Goal: Communication & Community: Answer question/provide support

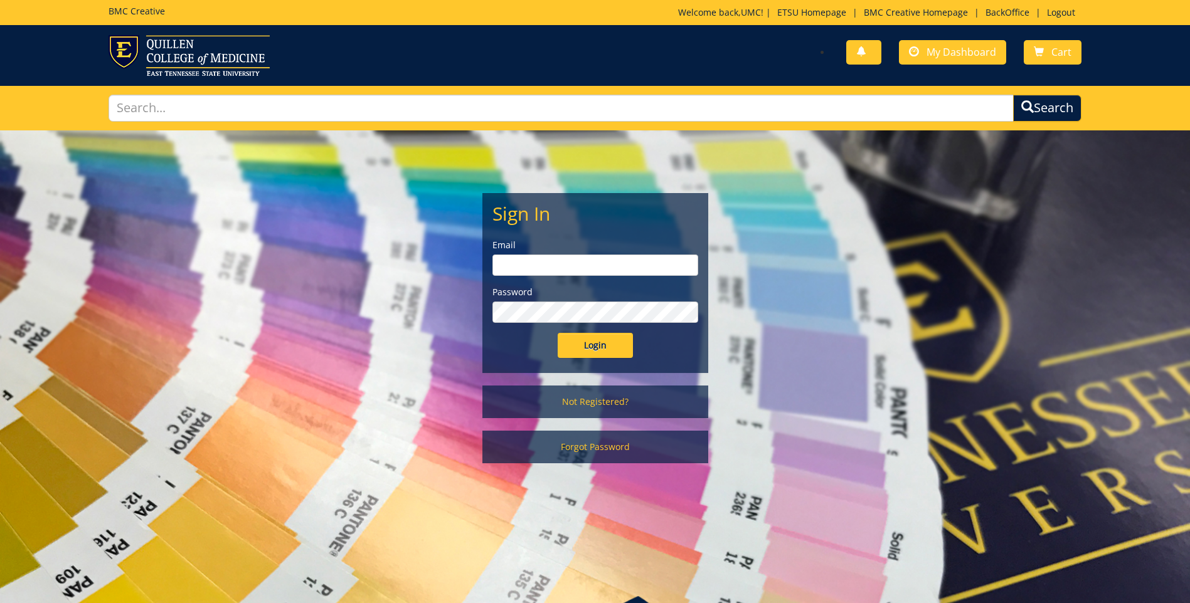
type input "projects@etsu.edu"
drag, startPoint x: 621, startPoint y: 352, endPoint x: 615, endPoint y: 345, distance: 8.9
click at [618, 352] on input "Login" at bounding box center [594, 345] width 75 height 25
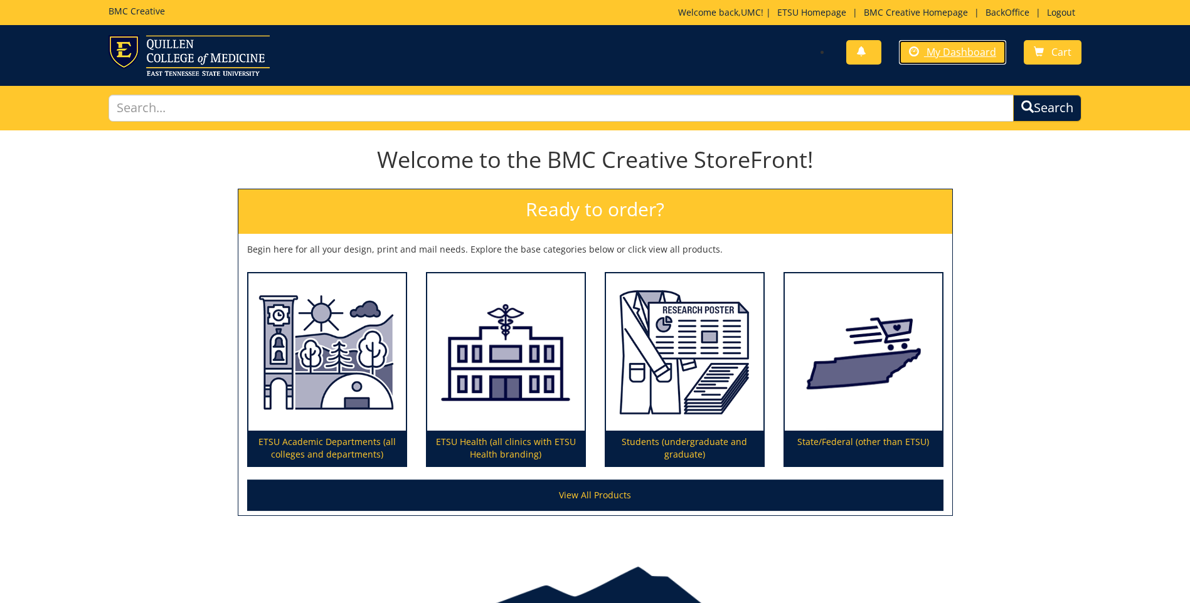
drag, startPoint x: 946, startPoint y: 52, endPoint x: 995, endPoint y: 82, distance: 57.6
click at [946, 52] on span "My Dashboard" at bounding box center [961, 52] width 70 height 14
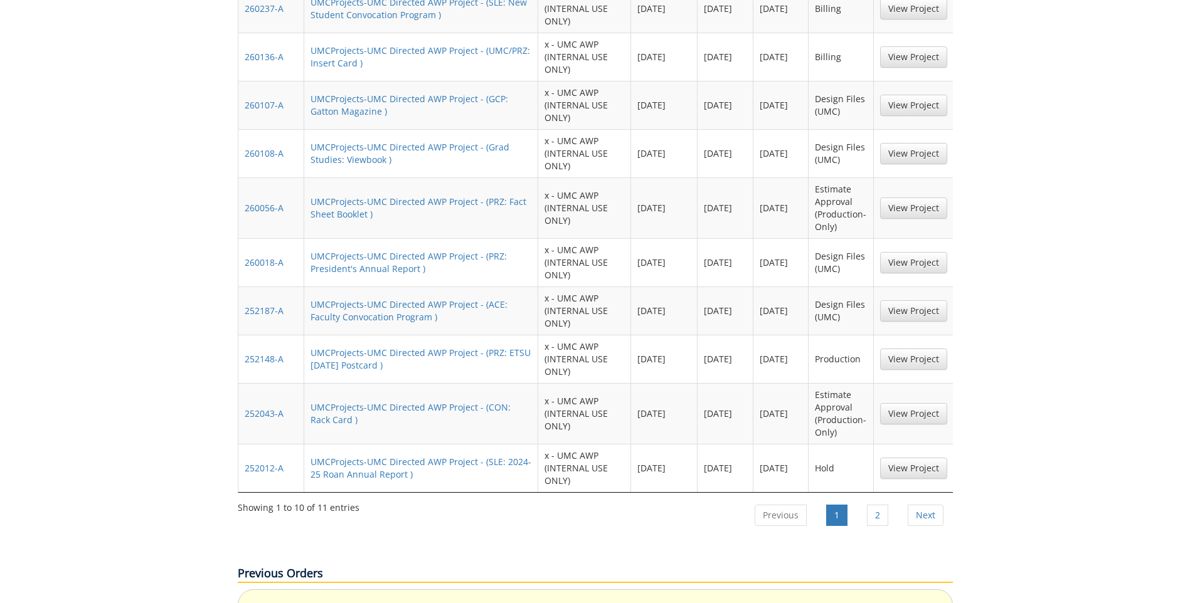
scroll to position [1003, 0]
click at [879, 504] on link "2" at bounding box center [877, 514] width 21 height 21
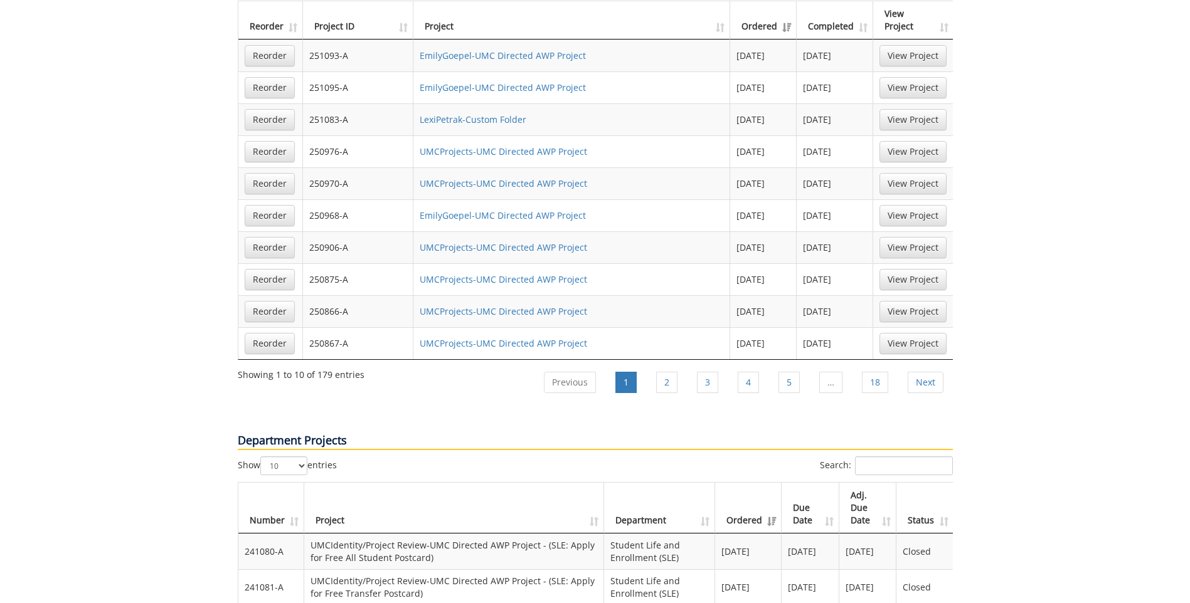
scroll to position [1254, 0]
click at [565, 371] on link "Previous" at bounding box center [570, 381] width 52 height 21
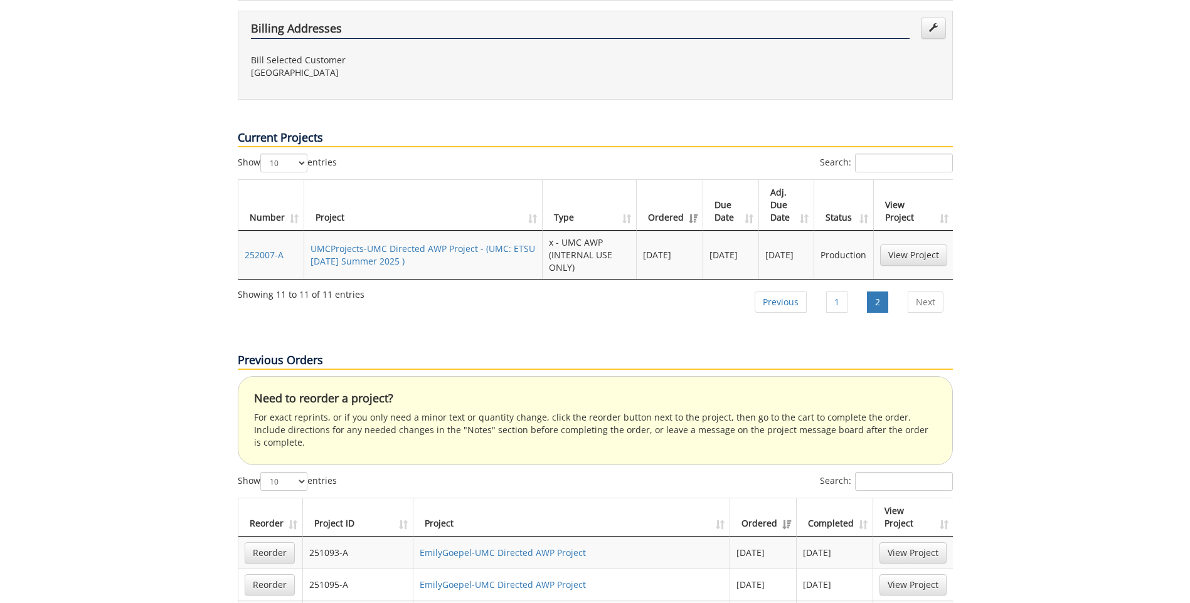
scroll to position [752, 0]
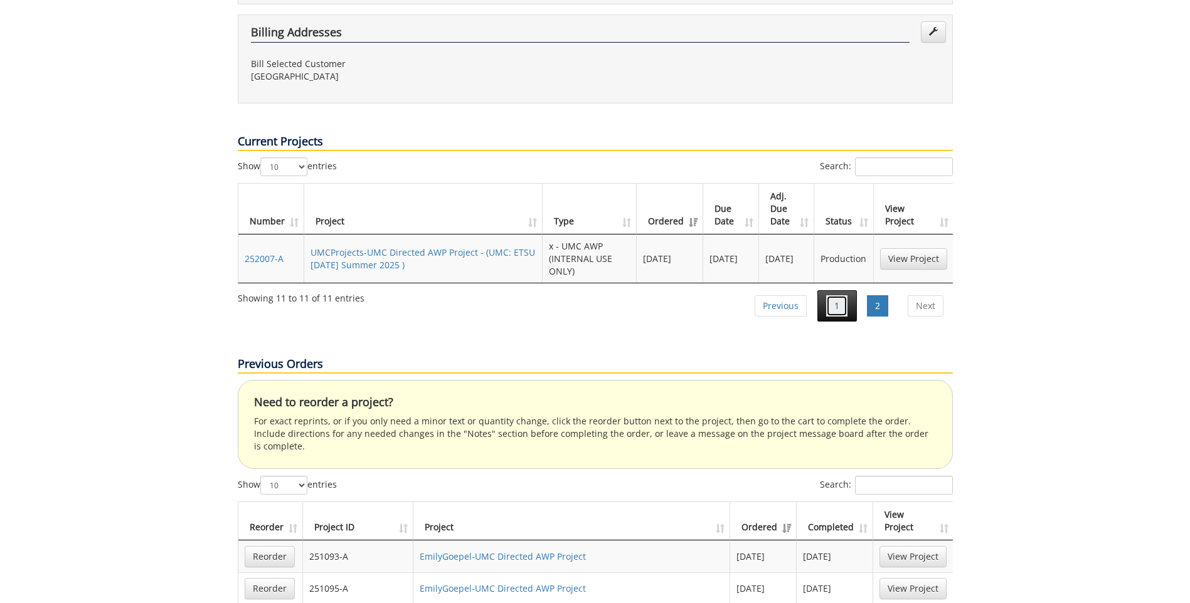
click at [832, 295] on link "1" at bounding box center [836, 305] width 21 height 21
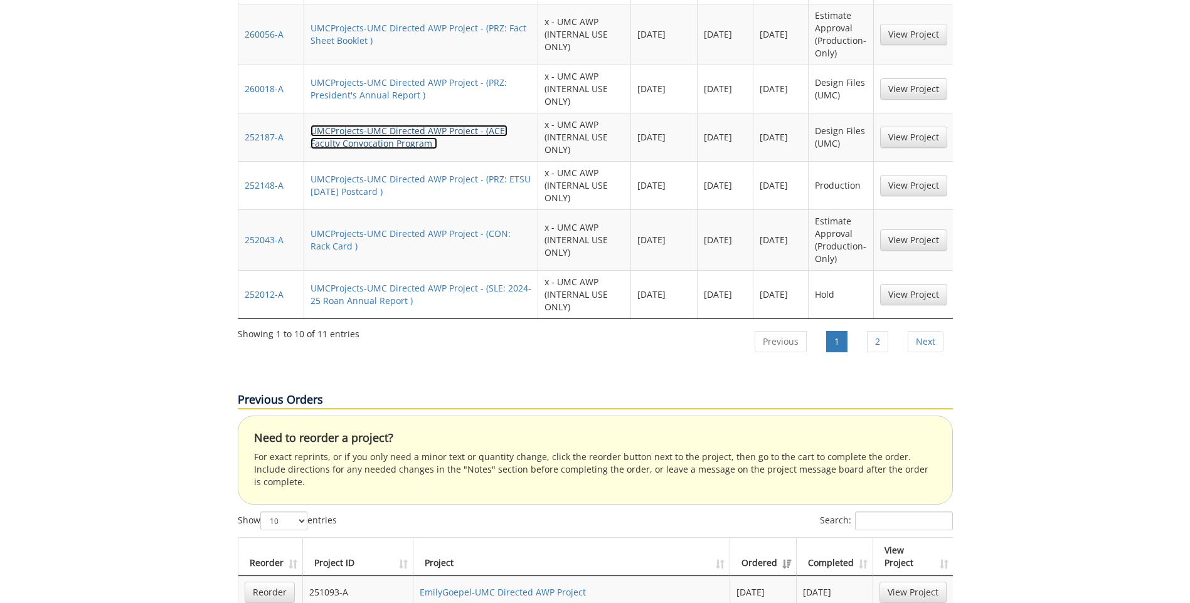
click at [383, 125] on link "UMCProjects-UMC Directed AWP Project - (ACE: Faculty Convocation Program )" at bounding box center [408, 137] width 197 height 24
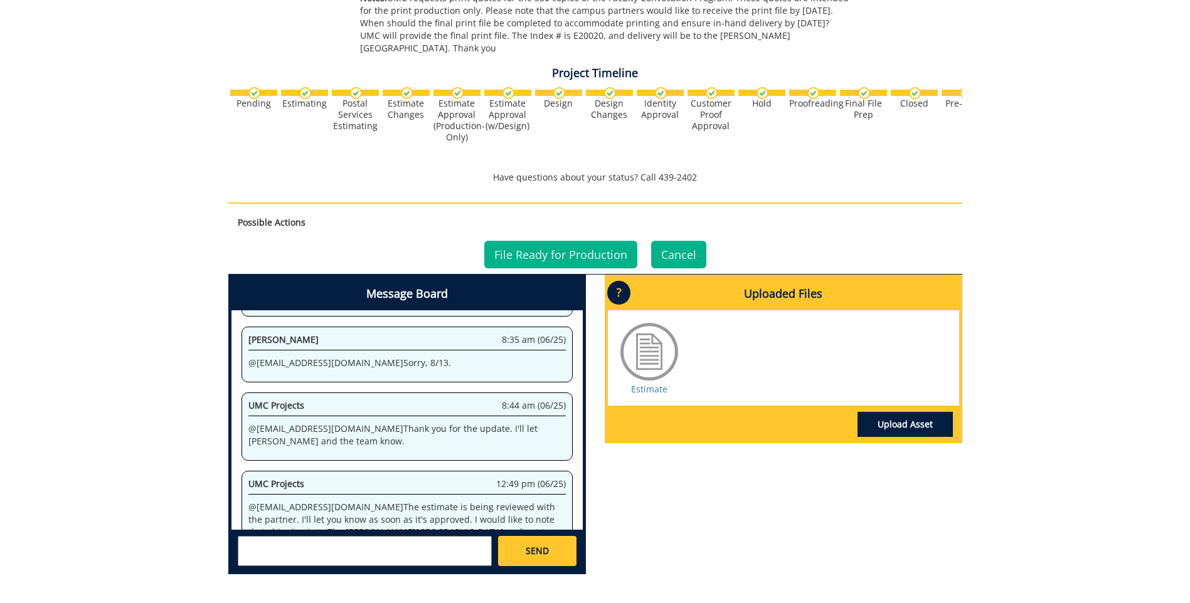
scroll to position [380, 0]
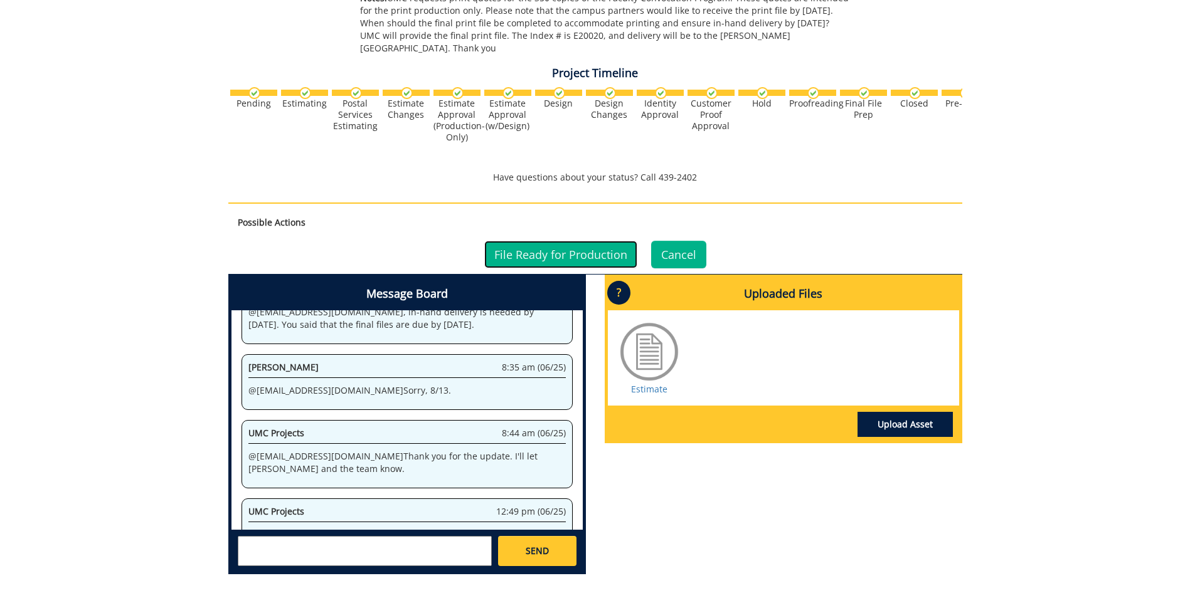
click at [599, 241] on link "File Ready for Production" at bounding box center [560, 255] width 153 height 28
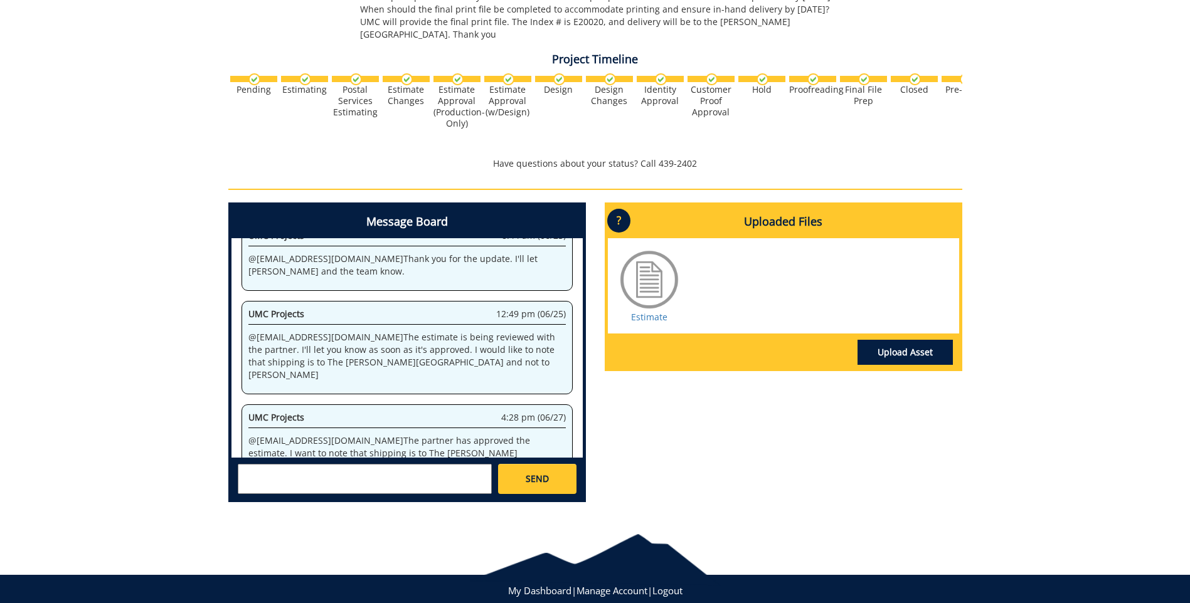
scroll to position [534, 0]
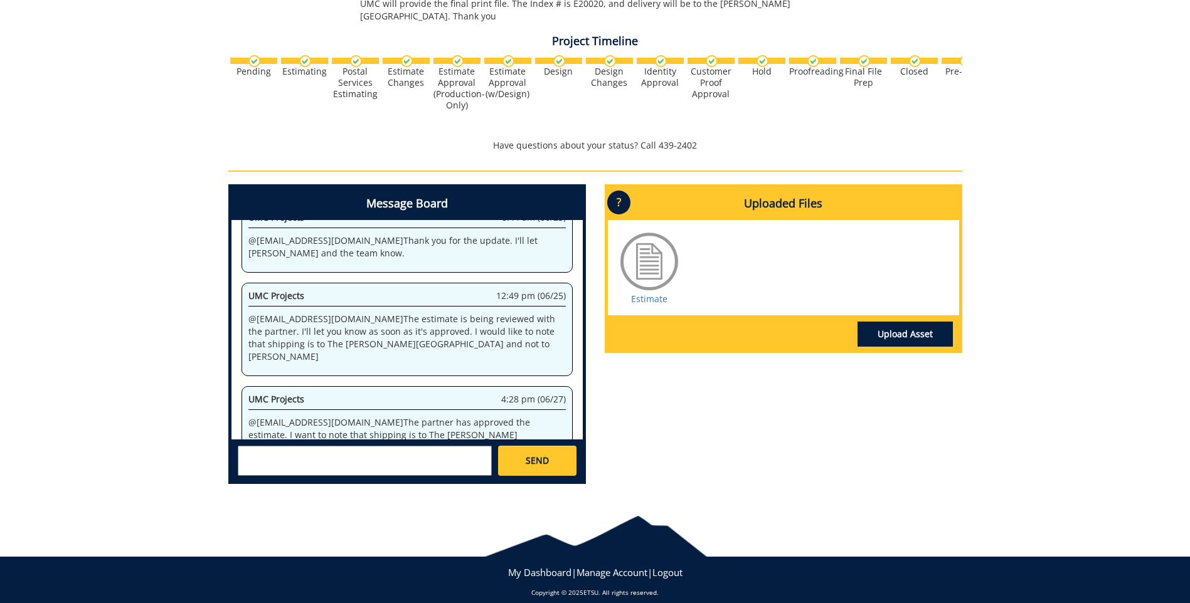
drag, startPoint x: 357, startPoint y: 435, endPoint x: 364, endPoint y: 433, distance: 7.9
click at [359, 446] on textarea at bounding box center [365, 461] width 254 height 30
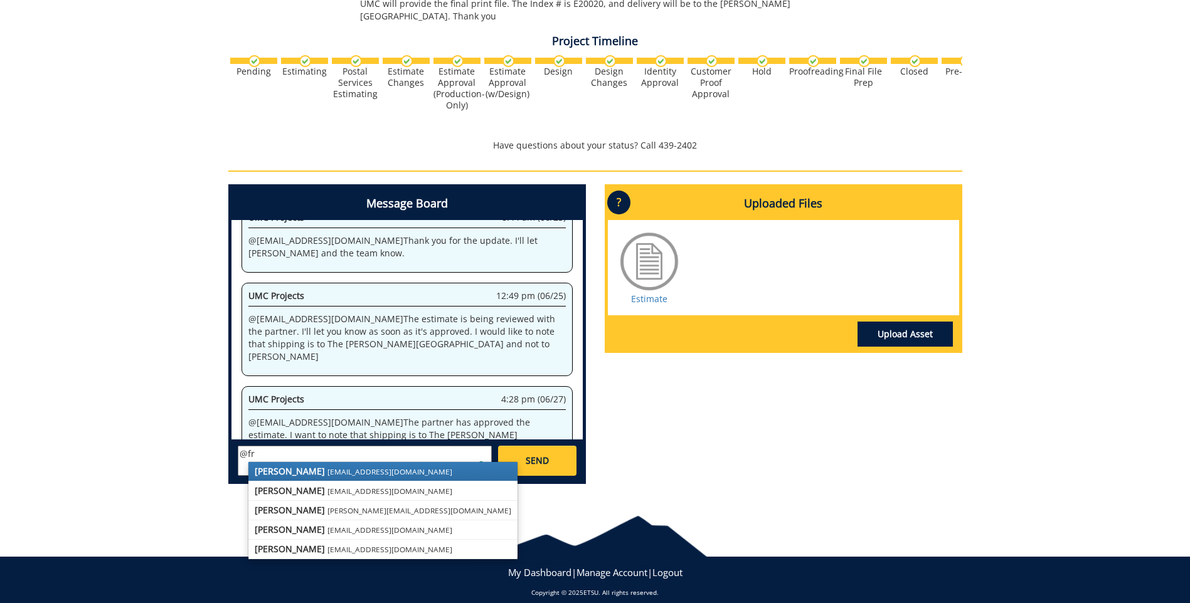
click at [327, 467] on small "[EMAIL_ADDRESS][DOMAIN_NAME]" at bounding box center [389, 472] width 125 height 10
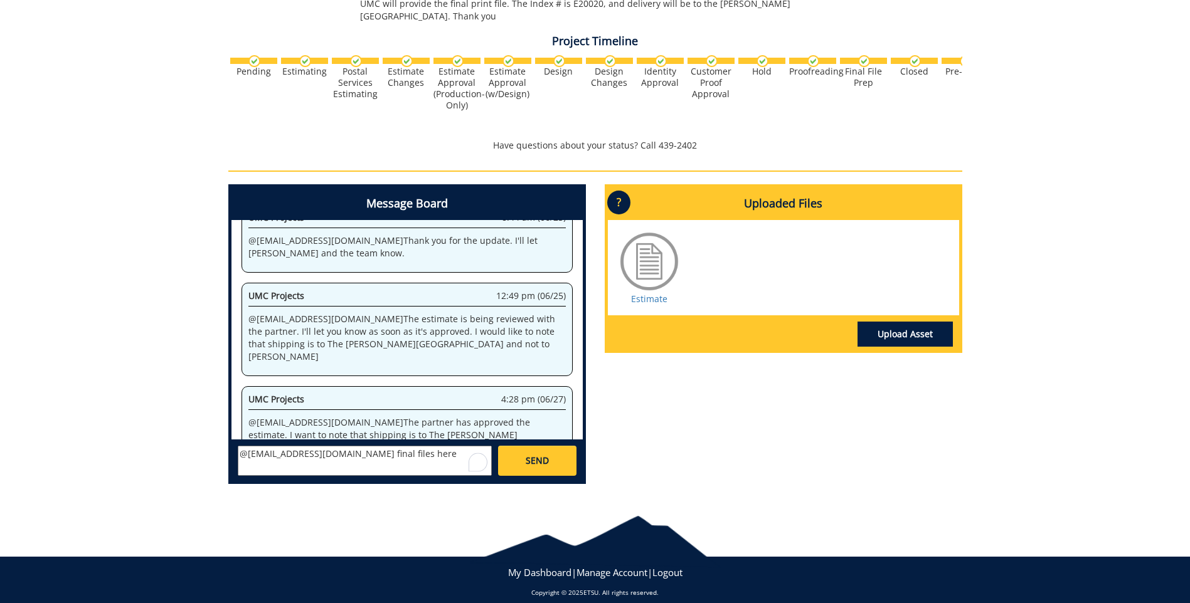
paste textarea "[URL][DOMAIN_NAME]"
click at [310, 451] on textarea "@[EMAIL_ADDRESS][DOMAIN_NAME] final files here [URL][DOMAIN_NAME]" at bounding box center [365, 461] width 254 height 30
paste textarea "when they estimate it will be delivered to the [PERSON_NAME][GEOGRAPHIC_DATA]?"
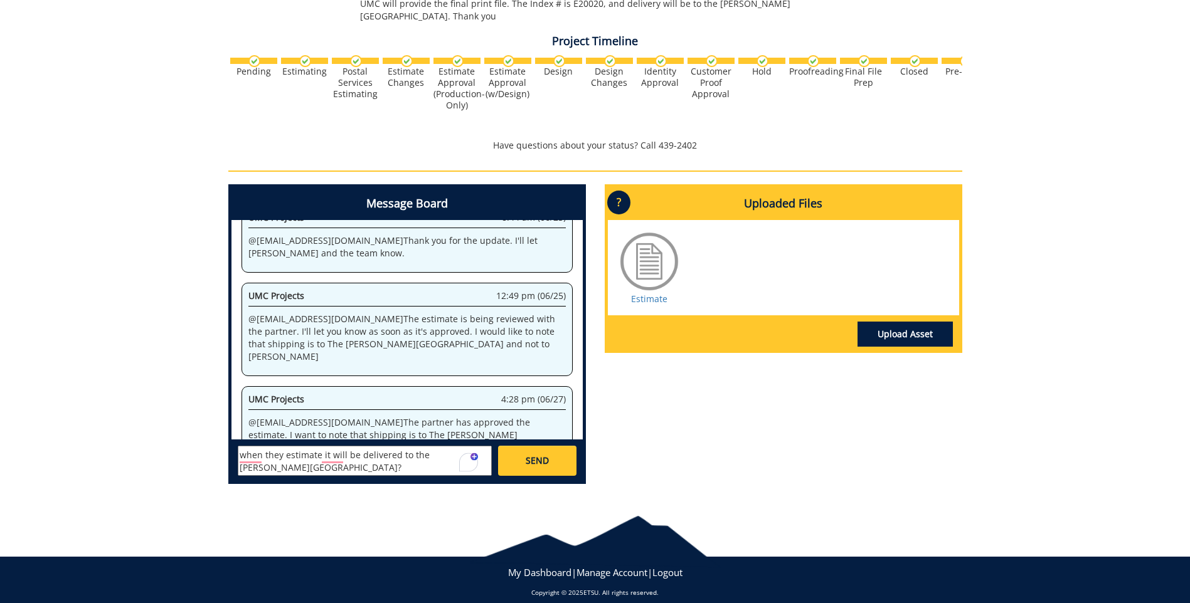
click at [278, 446] on textarea "@[EMAIL_ADDRESS][DOMAIN_NAME] final files here [URL][DOMAIN_NAME] when they est…" at bounding box center [365, 461] width 254 height 30
click at [280, 446] on textarea "@[EMAIL_ADDRESS][DOMAIN_NAME] final files here [URL][DOMAIN_NAME] when they est…" at bounding box center [365, 461] width 254 height 30
click at [284, 446] on textarea "@[EMAIL_ADDRESS][DOMAIN_NAME] final files here [URL][DOMAIN_NAME] when they est…" at bounding box center [365, 461] width 254 height 30
click at [254, 446] on textarea "@[EMAIL_ADDRESS][DOMAIN_NAME] final files here [URL][DOMAIN_NAME] when do you e…" at bounding box center [365, 461] width 254 height 30
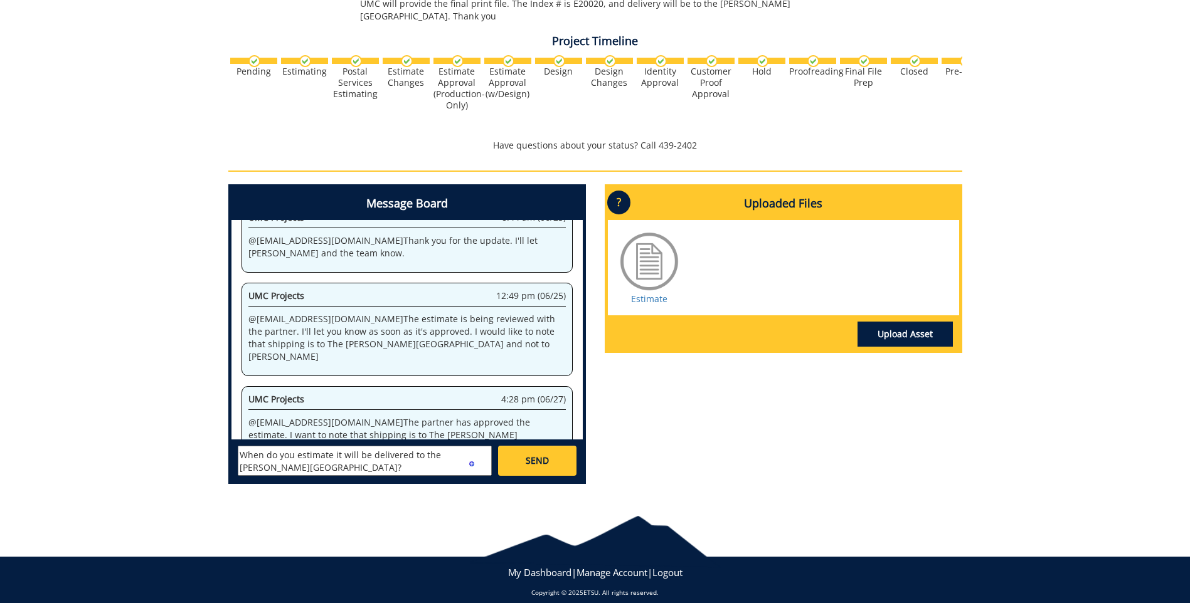
click at [298, 455] on textarea "@[EMAIL_ADDRESS][DOMAIN_NAME] final files here [URL][DOMAIN_NAME] When do you e…" at bounding box center [365, 461] width 254 height 30
drag, startPoint x: 292, startPoint y: 455, endPoint x: 236, endPoint y: 443, distance: 57.7
click at [236, 443] on div "[PERSON_NAME] [EMAIL_ADDRESS][DOMAIN_NAME] [PERSON_NAME] [EMAIL_ADDRESS][DOMAIN…" at bounding box center [406, 460] width 351 height 41
click at [441, 446] on textarea "@[EMAIL_ADDRESS][DOMAIN_NAME] final files here [URL][DOMAIN_NAME] When do you e…" at bounding box center [365, 461] width 254 height 30
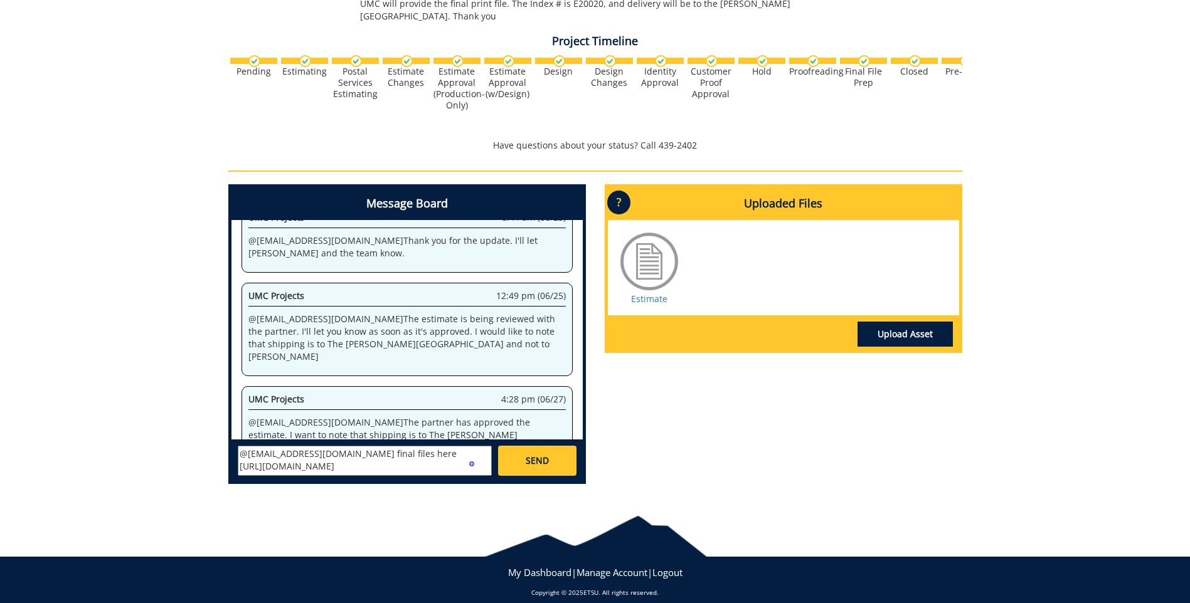
type textarea "@[EMAIL_ADDRESS][DOMAIN_NAME] final files here [URL][DOMAIN_NAME] When do you e…"
click at [524, 448] on link "SEND" at bounding box center [537, 461] width 78 height 30
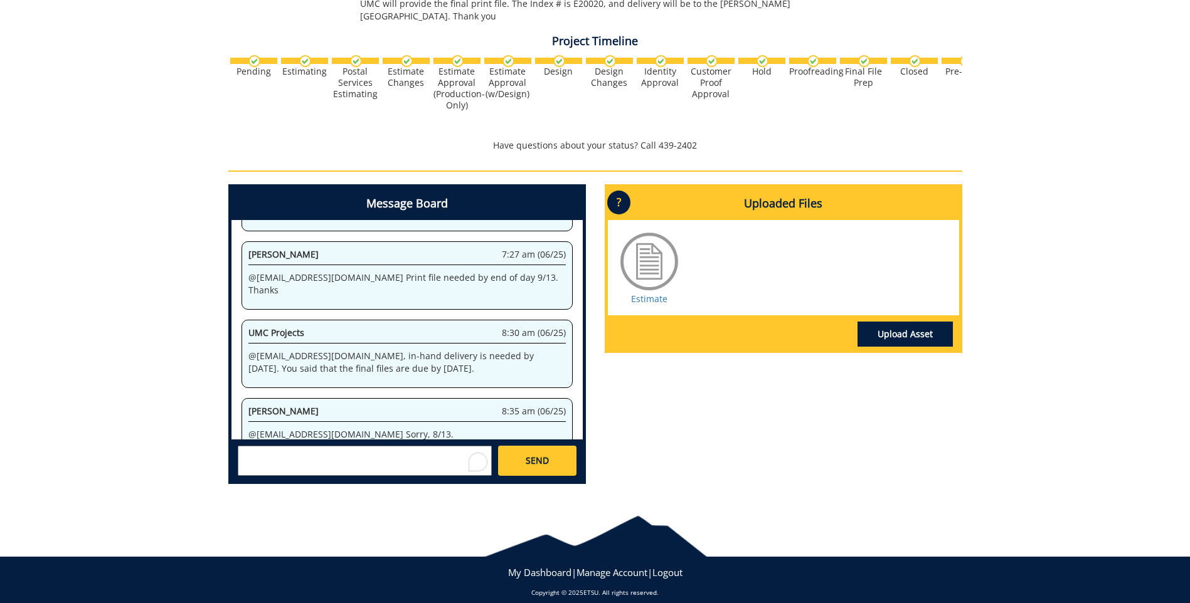
scroll to position [5306, 0]
